Goal: Information Seeking & Learning: Find specific fact

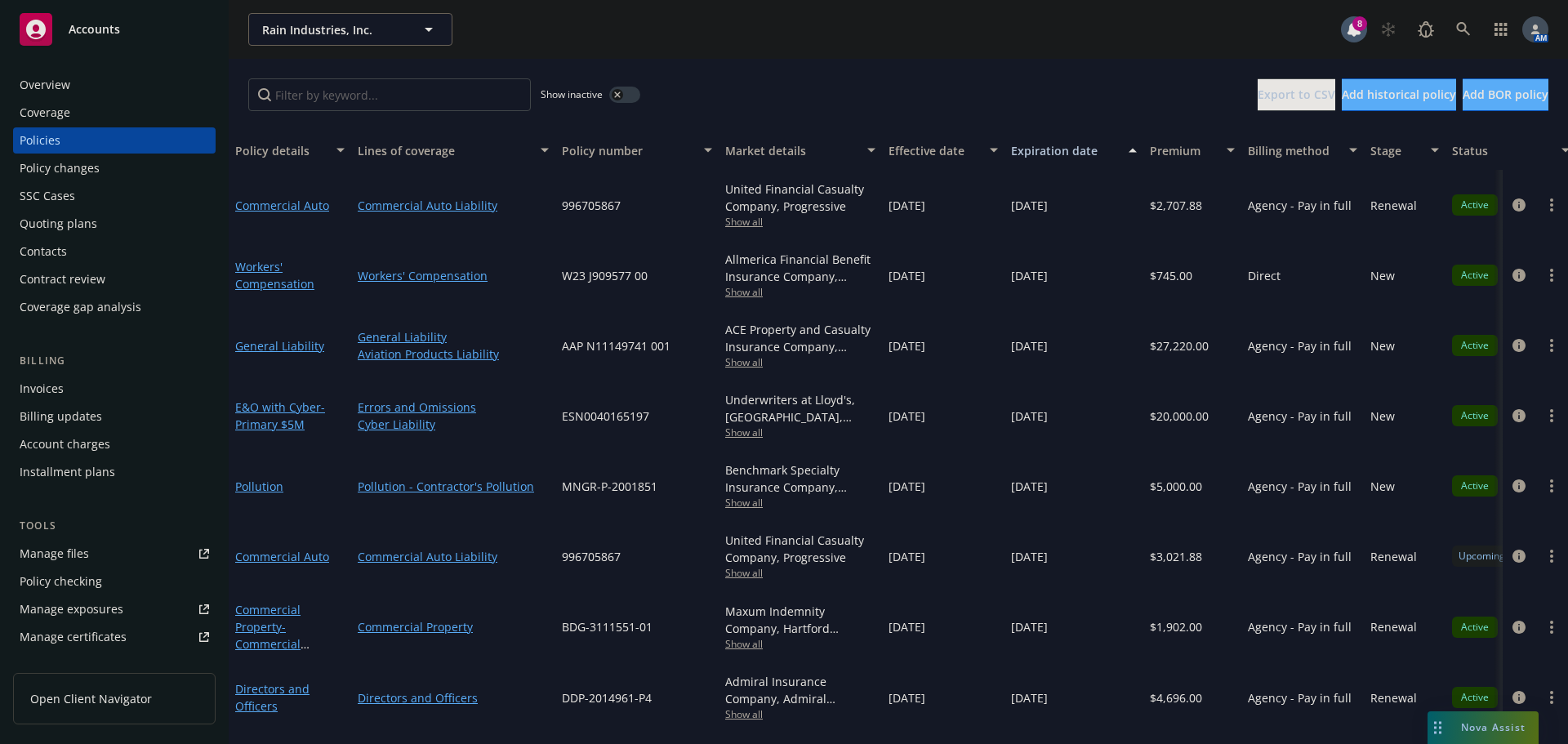
scroll to position [2, 0]
click at [1512, 201] on icon "circleInformation" at bounding box center [1519, 205] width 13 height 13
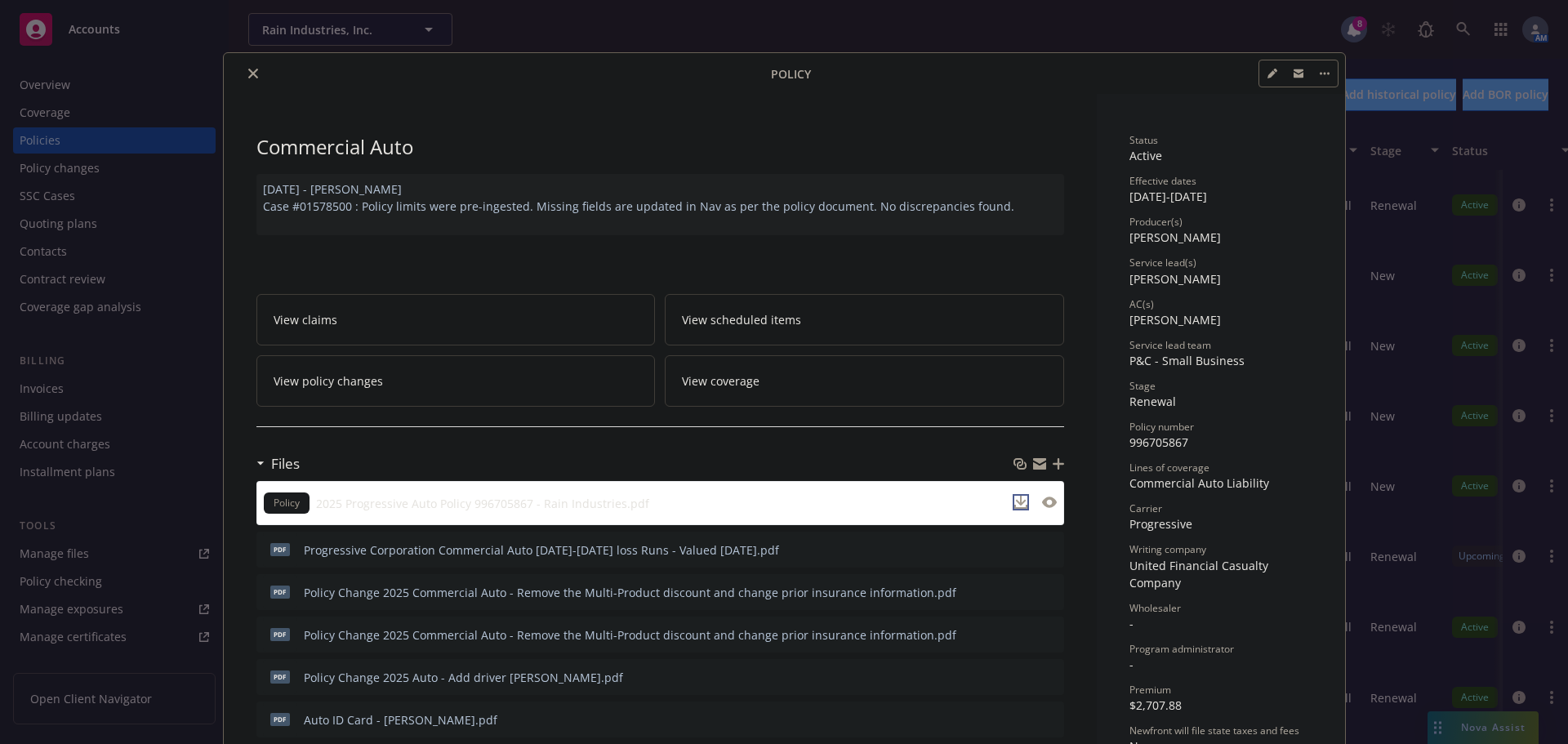
click at [1015, 504] on icon "download file" at bounding box center [1021, 502] width 13 height 13
click at [1127, 82] on div at bounding box center [1075, 74] width 527 height 28
click at [248, 75] on icon "close" at bounding box center [252, 73] width 10 height 10
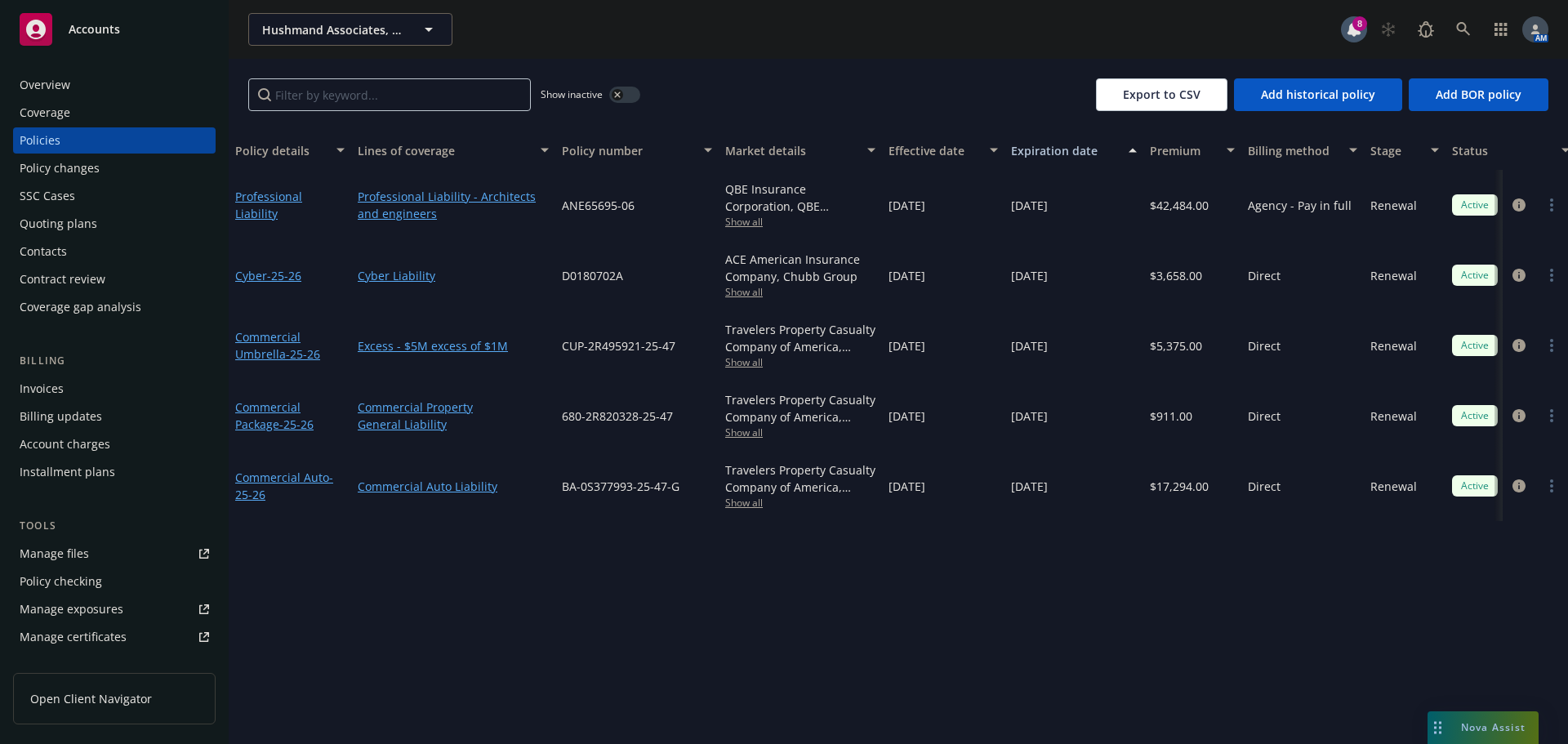
click at [751, 500] on span "Show all" at bounding box center [800, 503] width 150 height 14
click at [1521, 491] on icon "circleInformation" at bounding box center [1519, 486] width 13 height 13
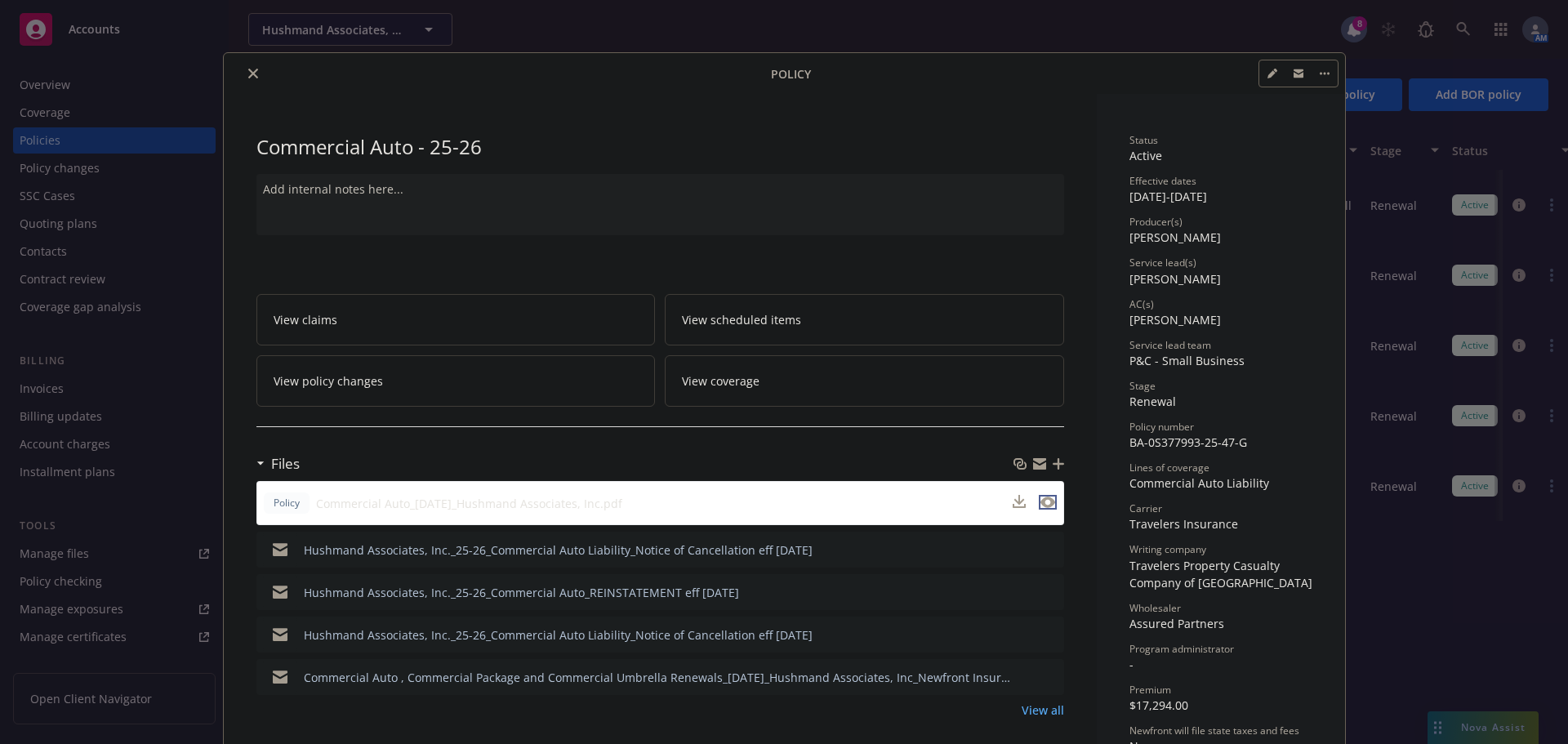
click at [1041, 502] on icon "preview file" at bounding box center [1048, 502] width 15 height 11
click at [249, 74] on icon "close" at bounding box center [252, 73] width 10 height 10
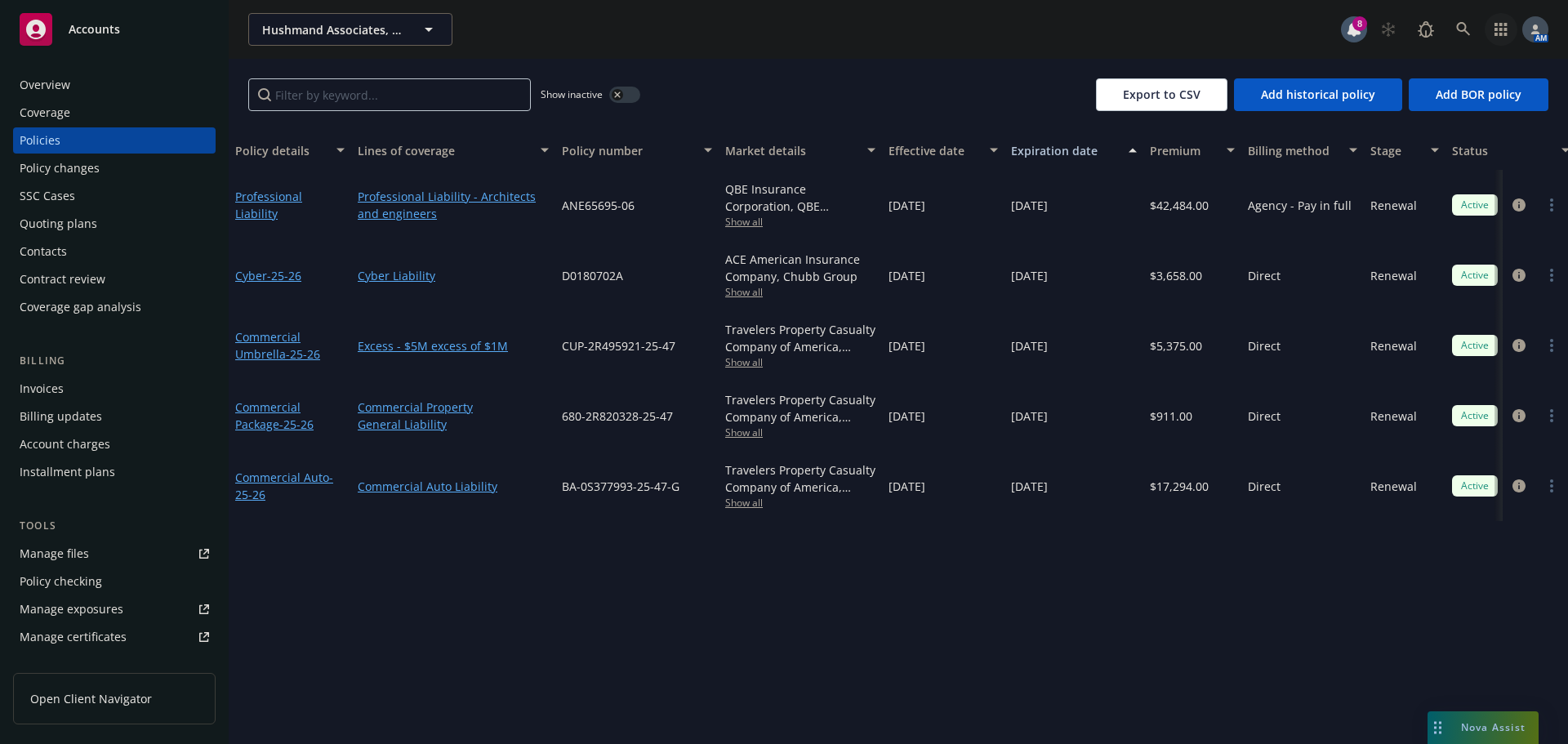
click at [1509, 25] on link "button" at bounding box center [1501, 29] width 33 height 33
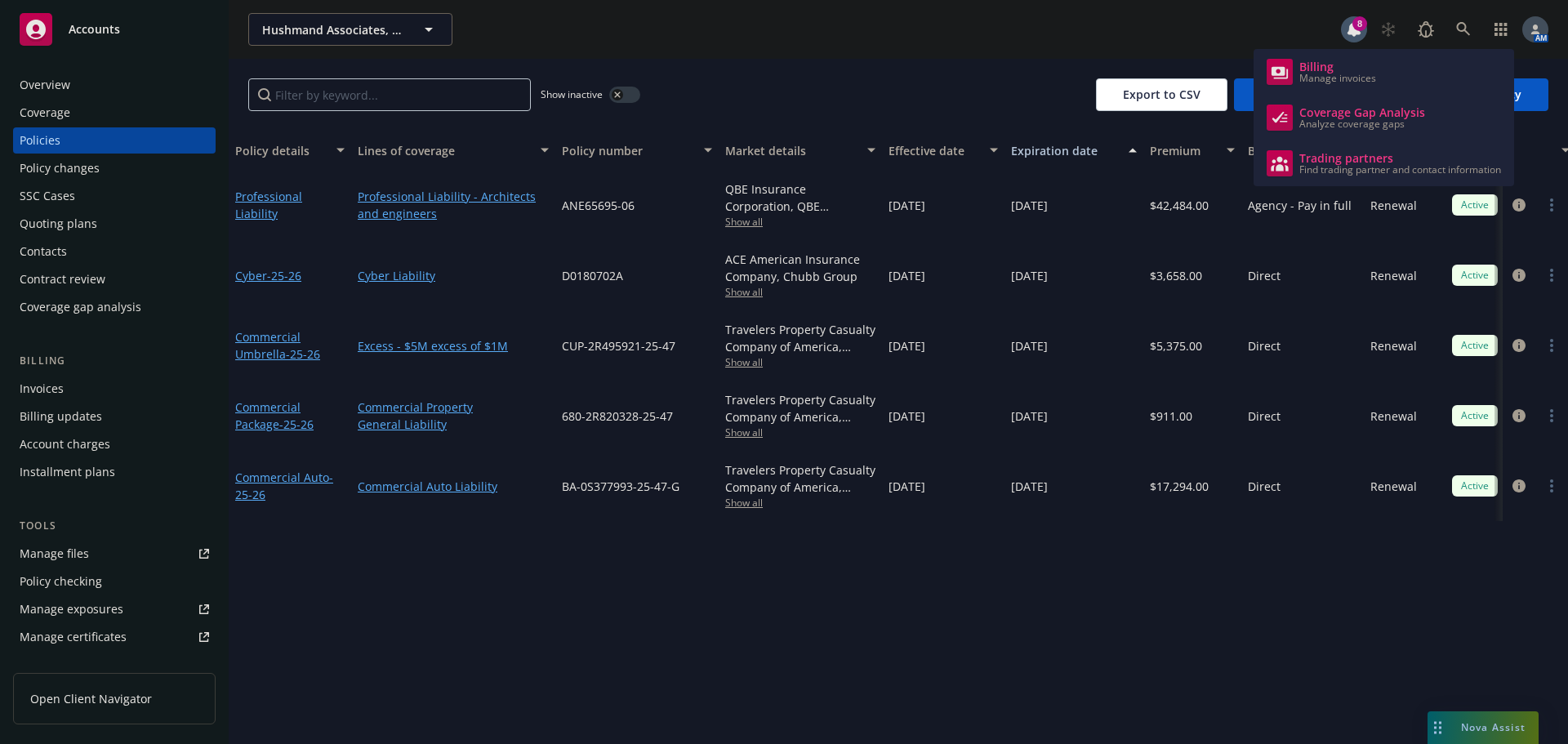
click at [80, 380] on div "Invoices" at bounding box center [114, 388] width 190 height 26
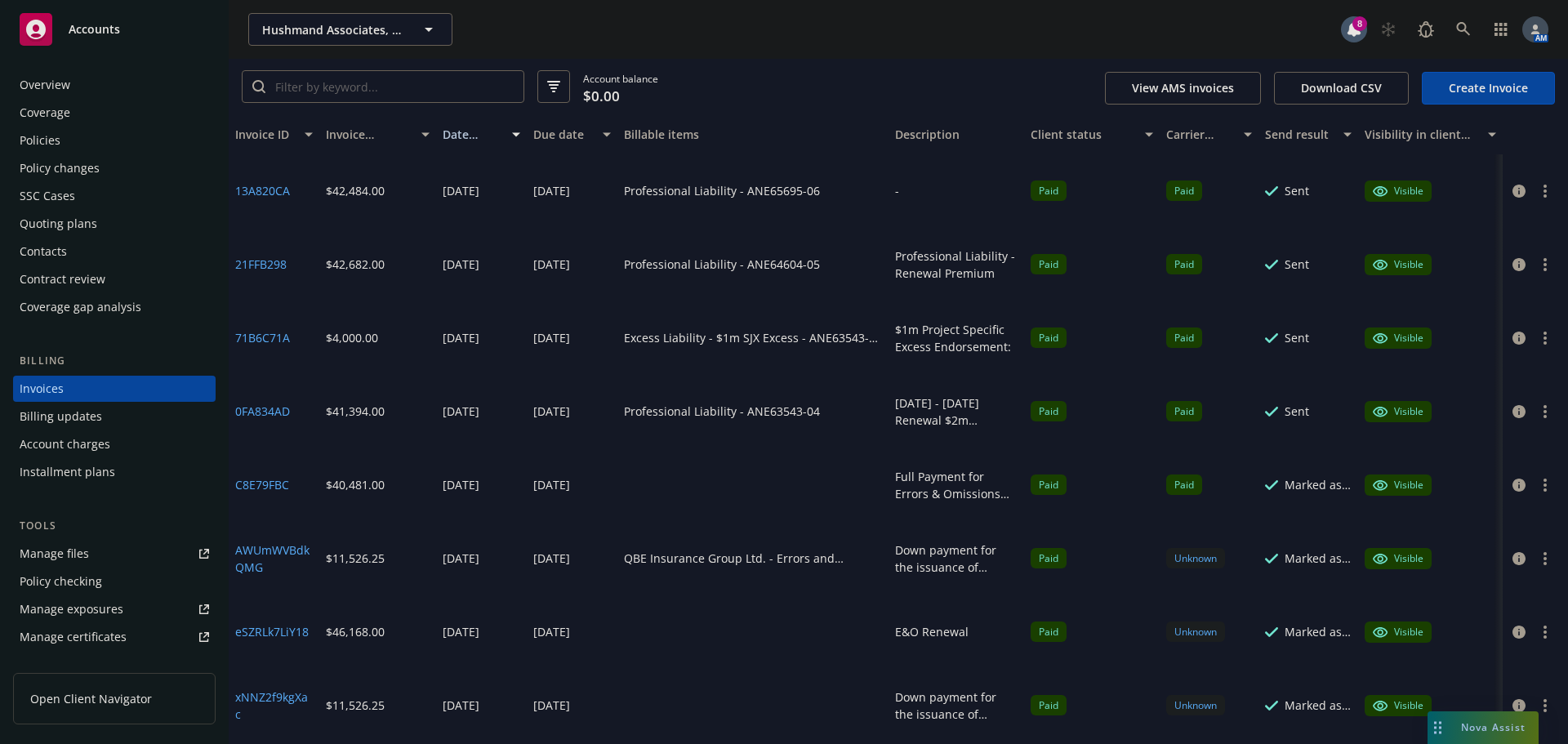
click at [70, 134] on div "Policies" at bounding box center [114, 140] width 190 height 26
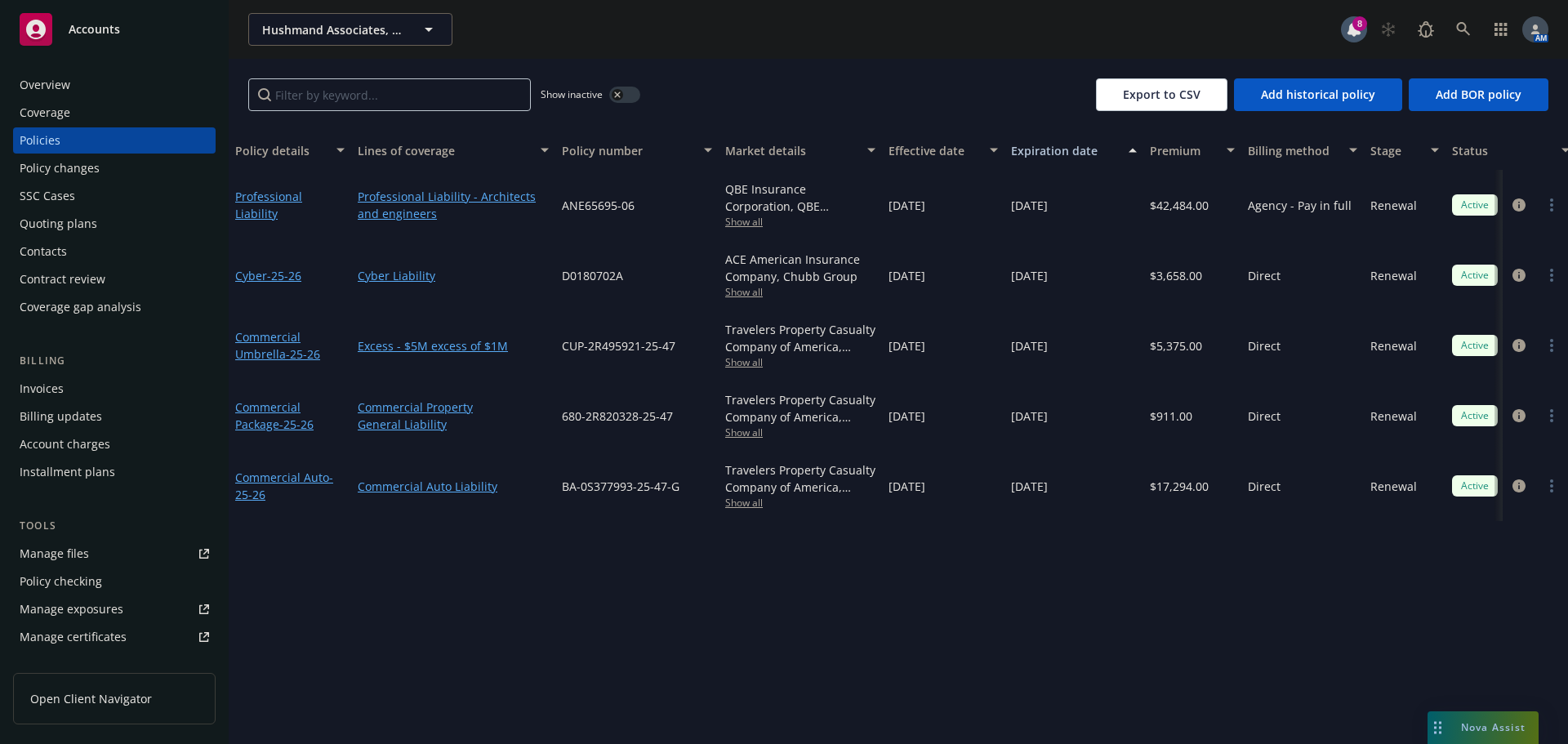
click at [748, 503] on span "Show all" at bounding box center [800, 503] width 150 height 14
drag, startPoint x: 682, startPoint y: 485, endPoint x: 558, endPoint y: 497, distance: 124.6
click at [558, 497] on div "BA-0S377993-25-47-G" at bounding box center [637, 486] width 163 height 70
copy span "BA-0S377993-25-47-G"
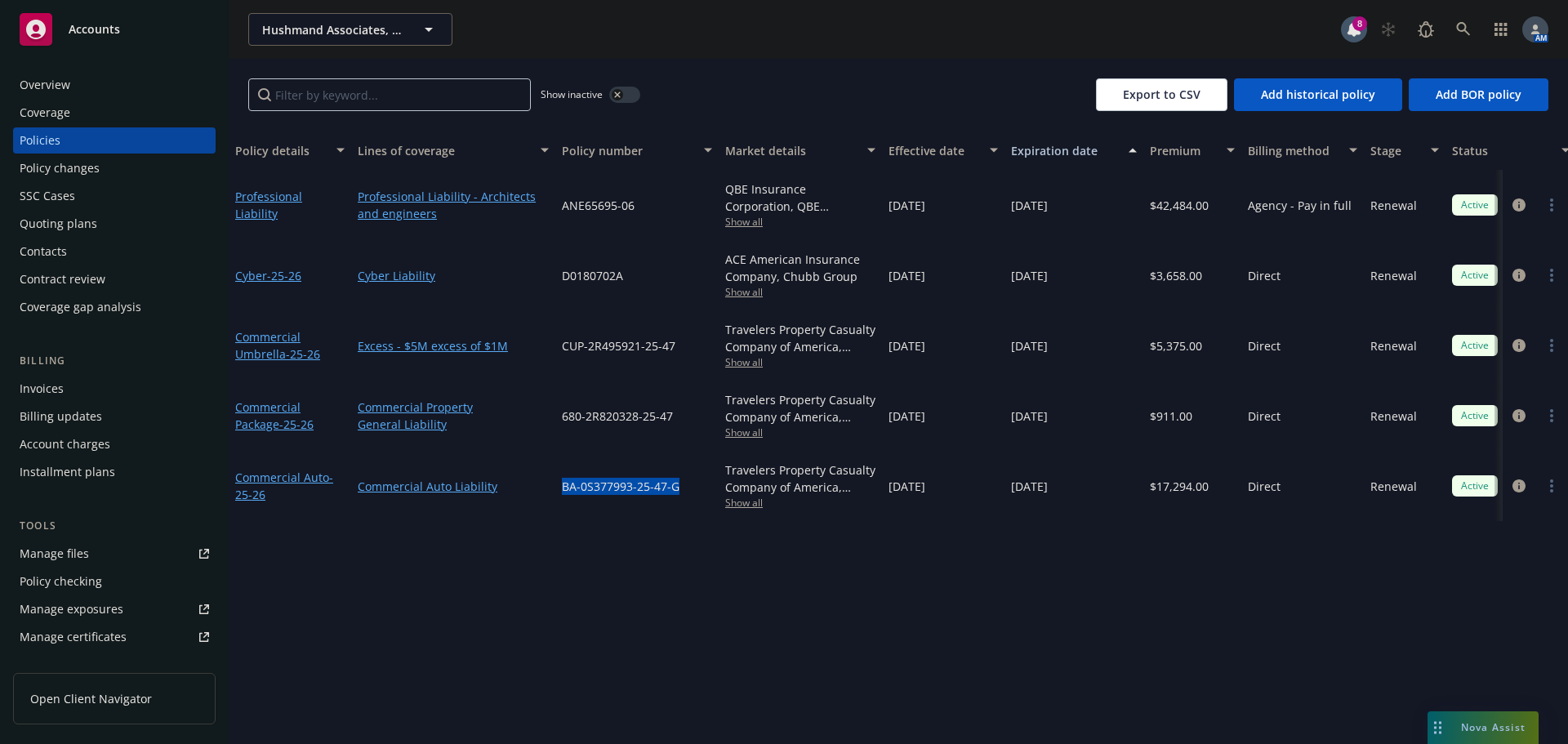
click at [628, 529] on div "Policy details Lines of coverage Policy number Market details Effective date Ex…" at bounding box center [898, 437] width 1340 height 613
click at [634, 484] on span "BA-0S377993-25-47-G" at bounding box center [621, 486] width 118 height 17
drag, startPoint x: 680, startPoint y: 484, endPoint x: 562, endPoint y: 486, distance: 118.0
click at [562, 486] on div "BA-0S377993-25-47-G" at bounding box center [637, 486] width 163 height 70
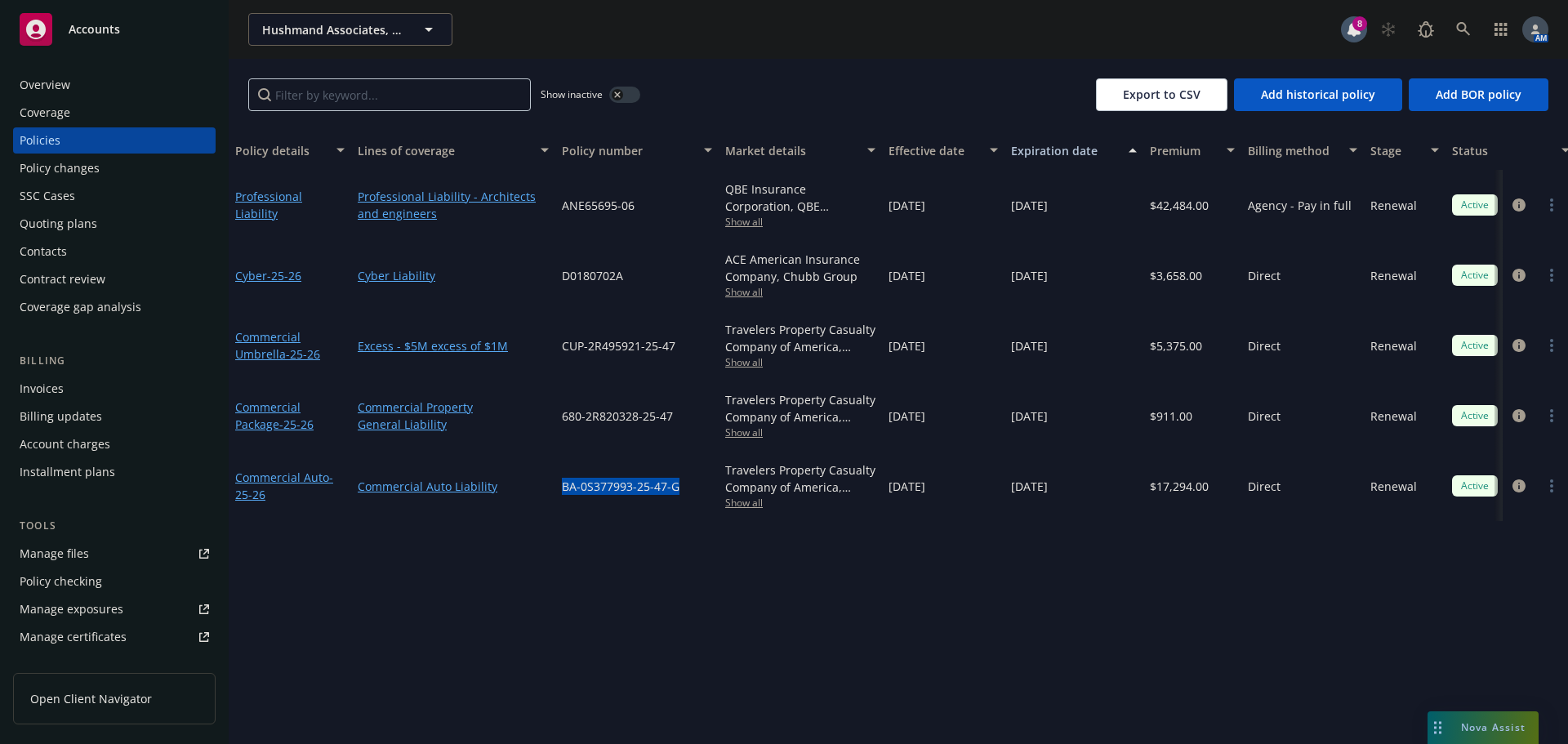
copy span "BA-0S377993-25-47-G"
click at [632, 570] on div "Policy details Lines of coverage Policy number Market details Effective date Ex…" at bounding box center [898, 437] width 1340 height 613
click at [602, 485] on span "BA-0S377993-25-47-G" at bounding box center [621, 486] width 118 height 17
copy span "0S377993"
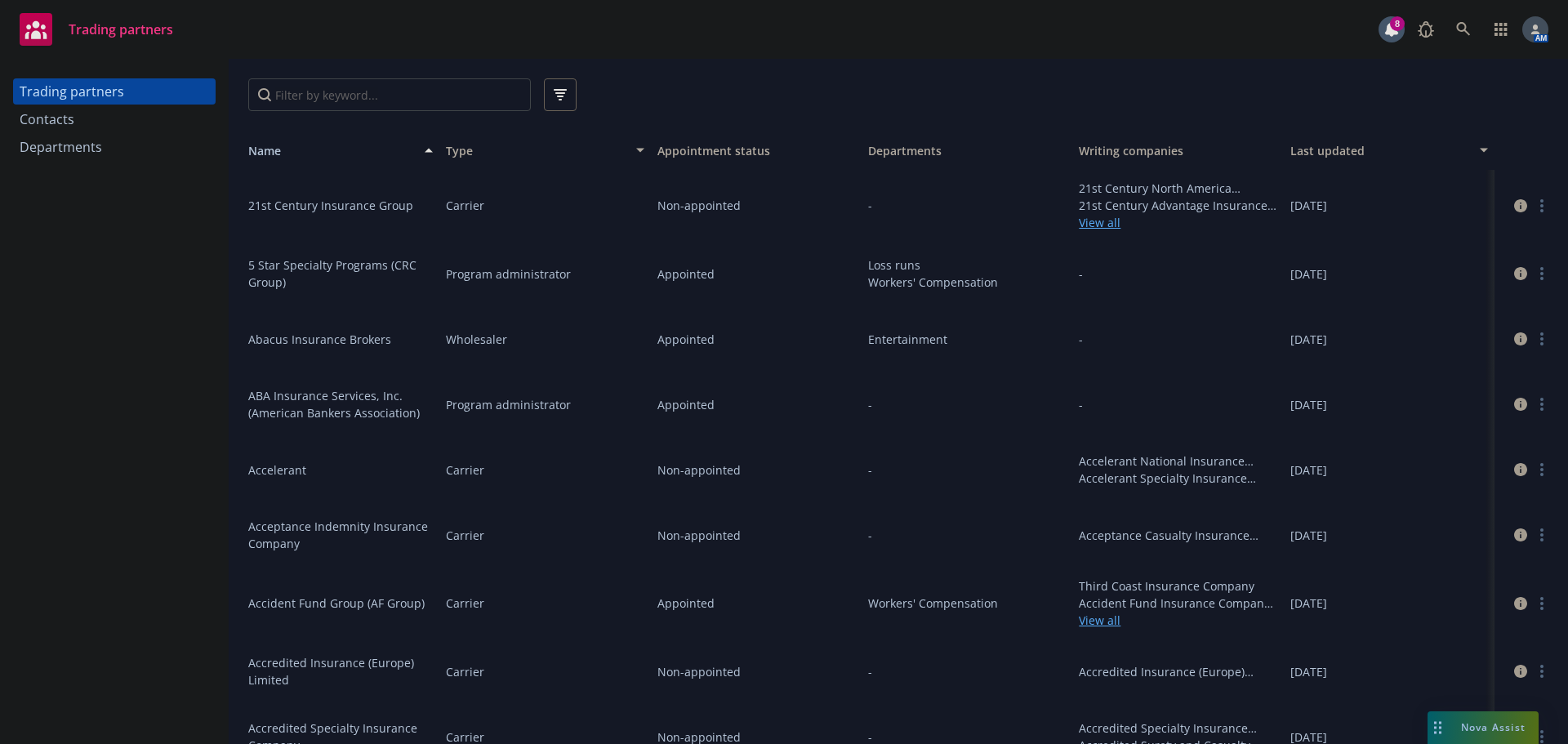
click at [138, 114] on div "Contacts" at bounding box center [114, 119] width 190 height 26
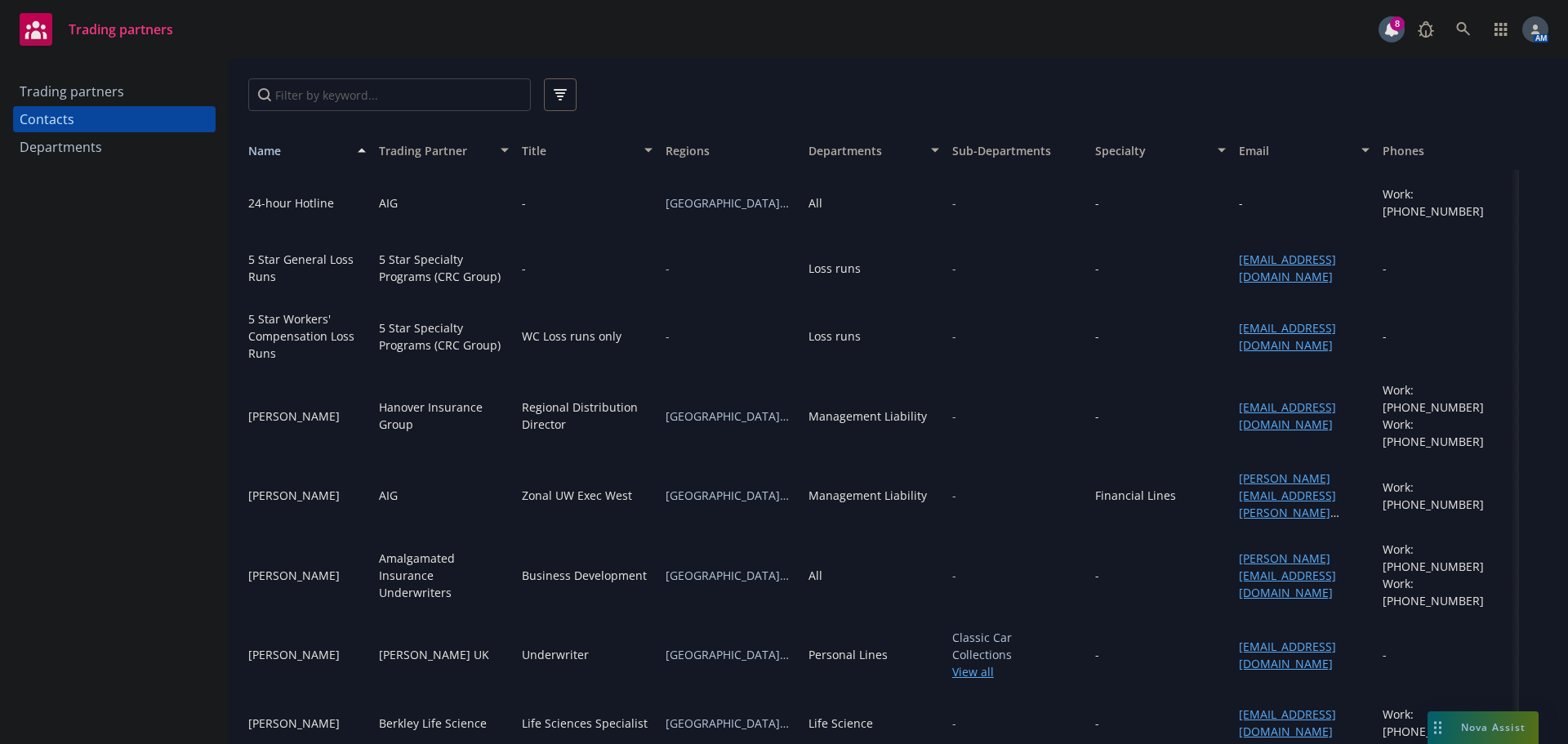
click at [122, 93] on div "Trading partners" at bounding box center [114, 91] width 190 height 26
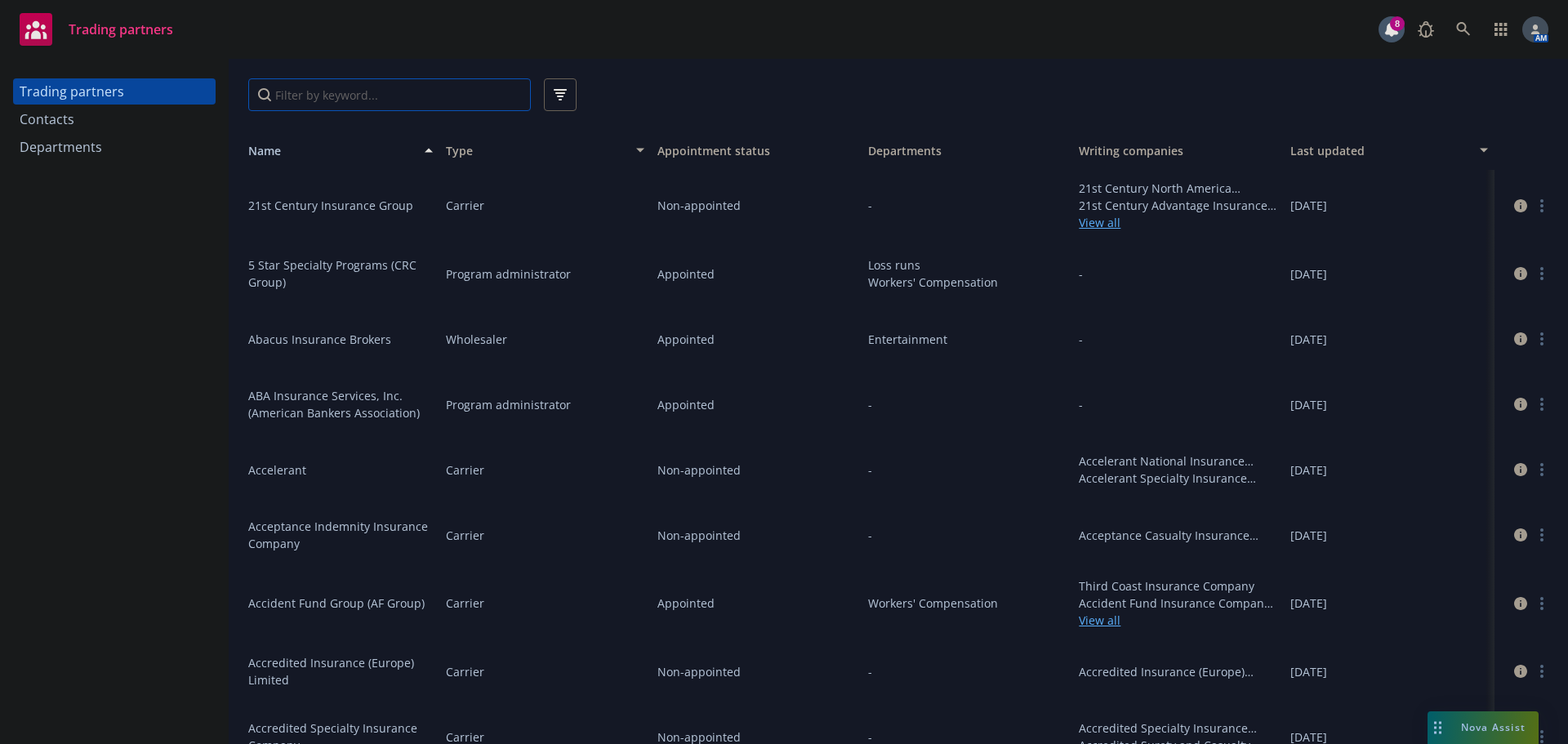
click at [329, 106] on input "Filter by keyword..." at bounding box center [389, 95] width 283 height 33
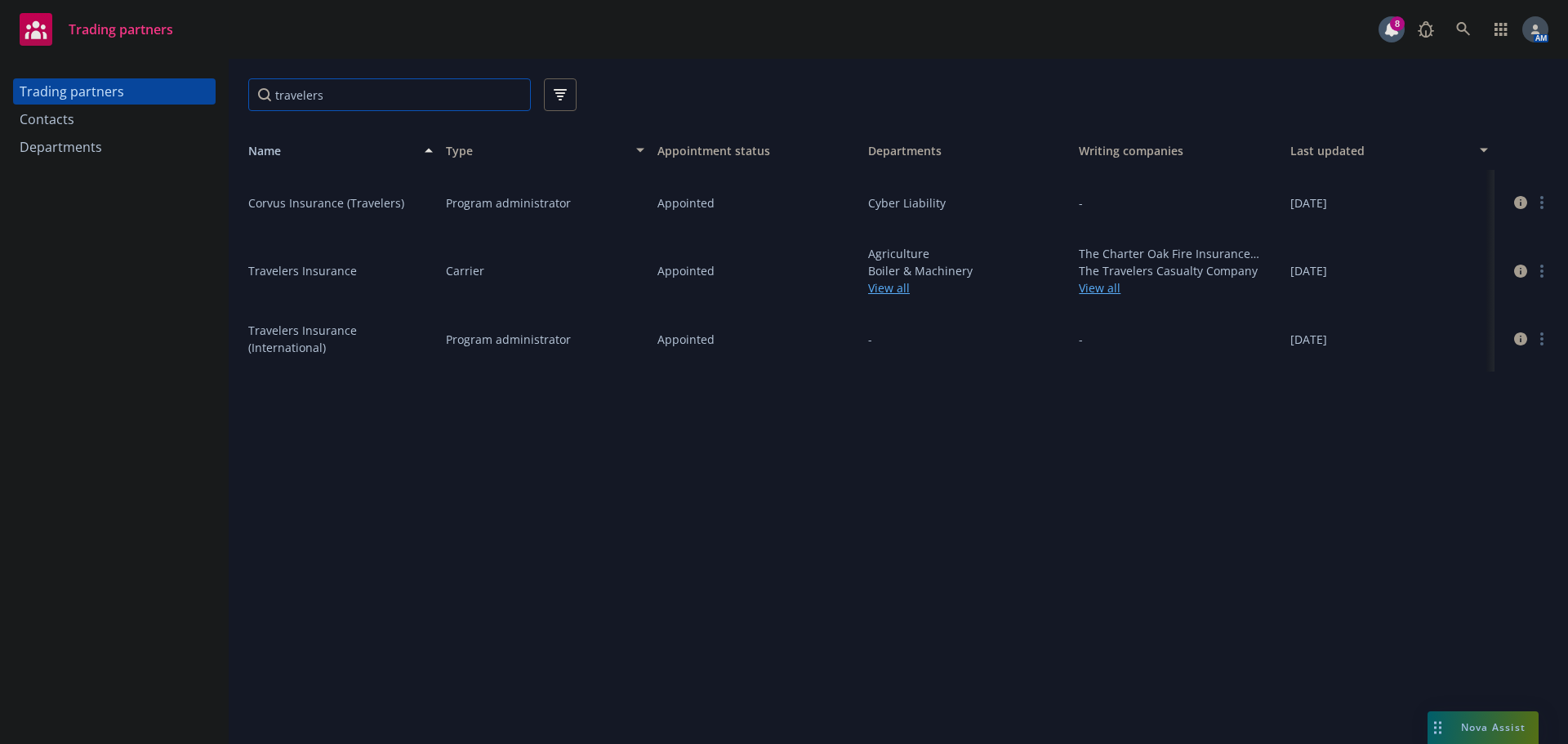
type input "travelers"
click at [1518, 272] on icon "circleInformation" at bounding box center [1520, 271] width 13 height 13
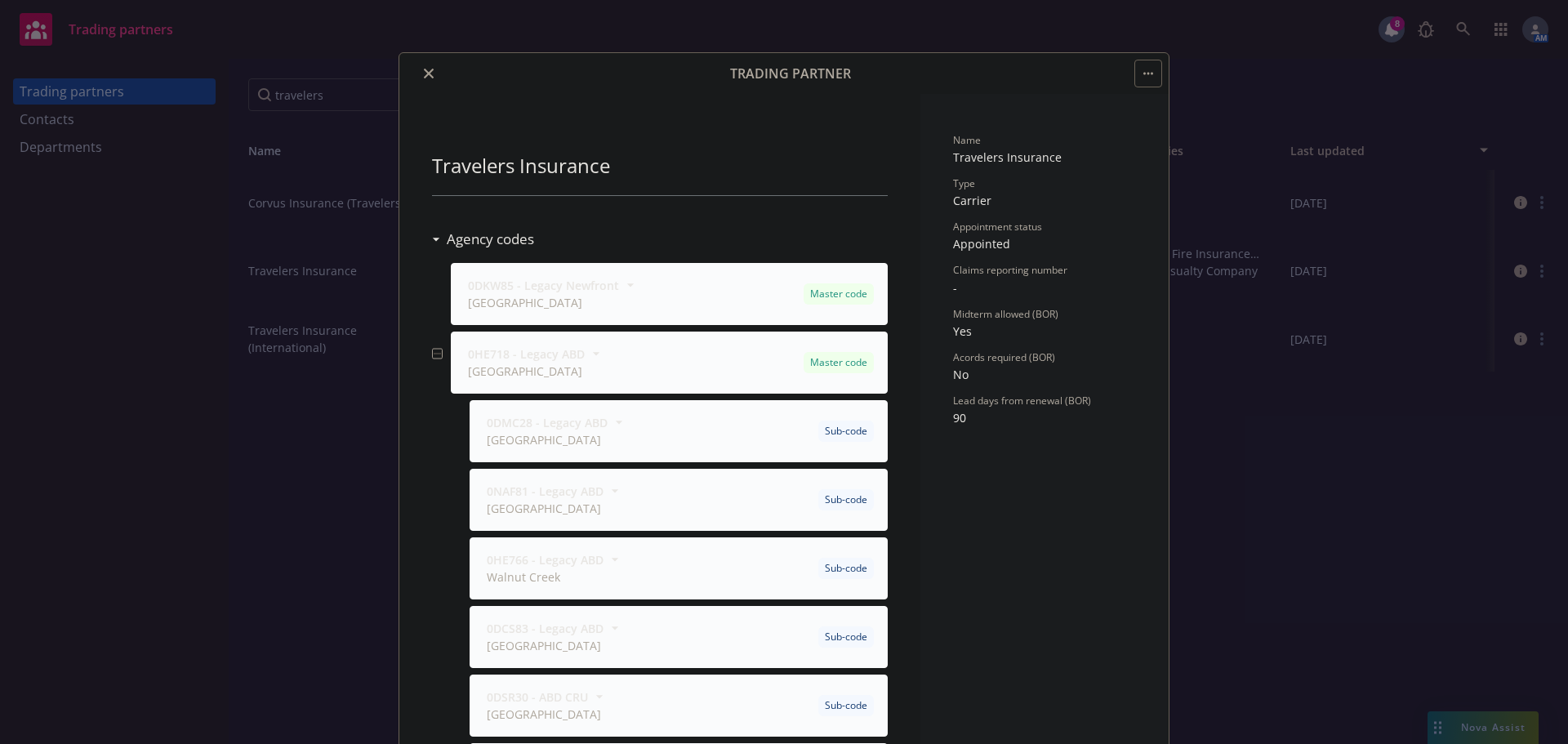
click at [424, 76] on icon "close" at bounding box center [428, 73] width 10 height 10
